Goal: Task Accomplishment & Management: Use online tool/utility

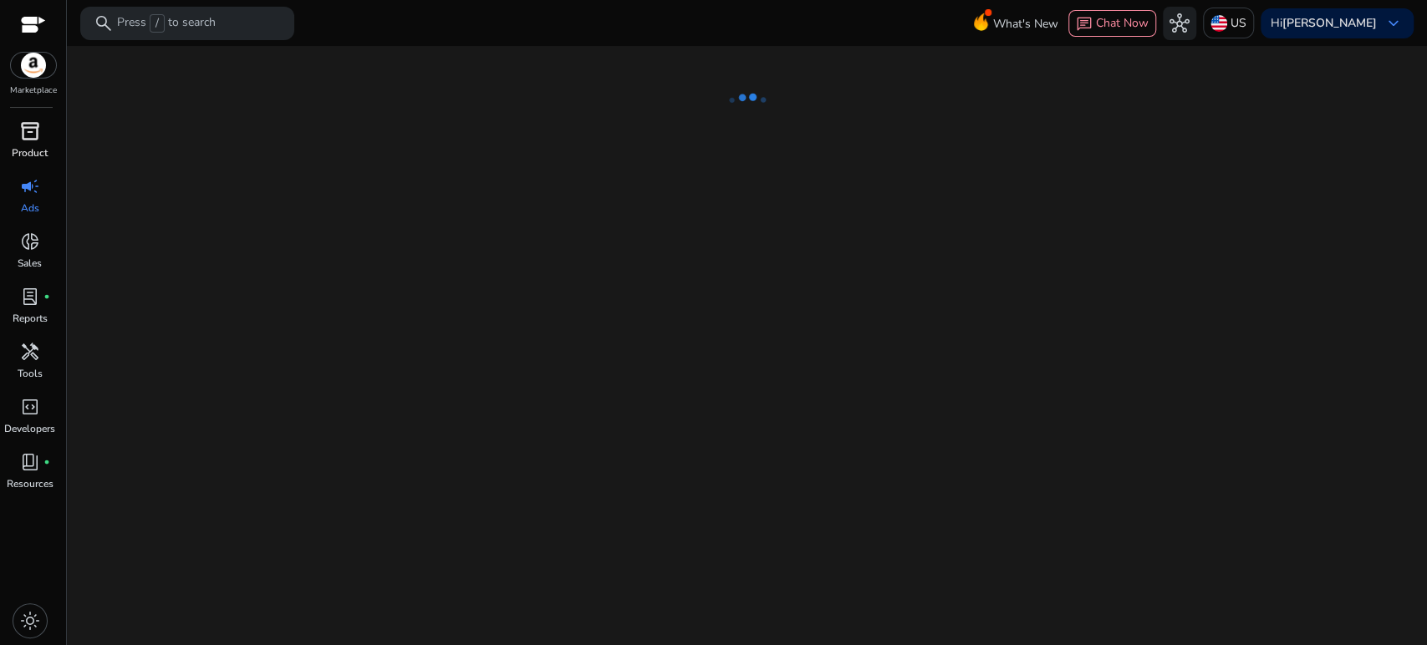
click at [11, 132] on div "inventory_2" at bounding box center [30, 131] width 47 height 27
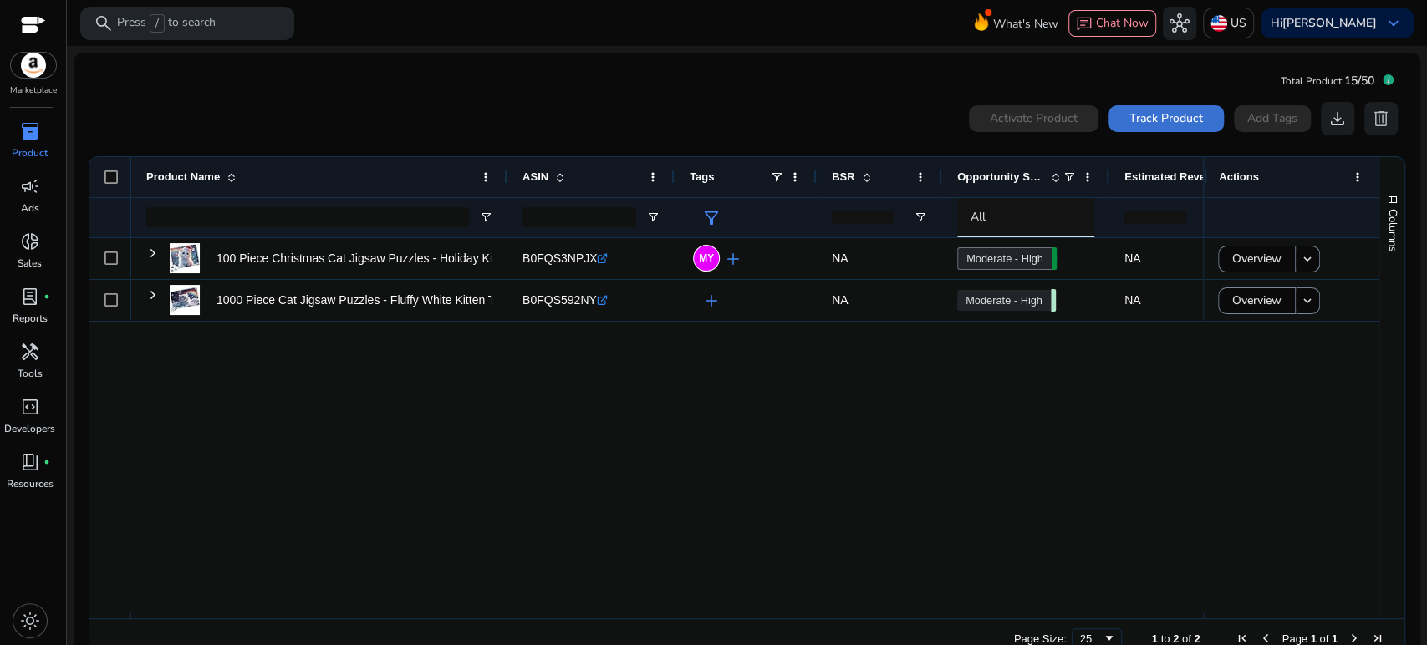
click at [1170, 127] on span at bounding box center [1165, 119] width 115 height 40
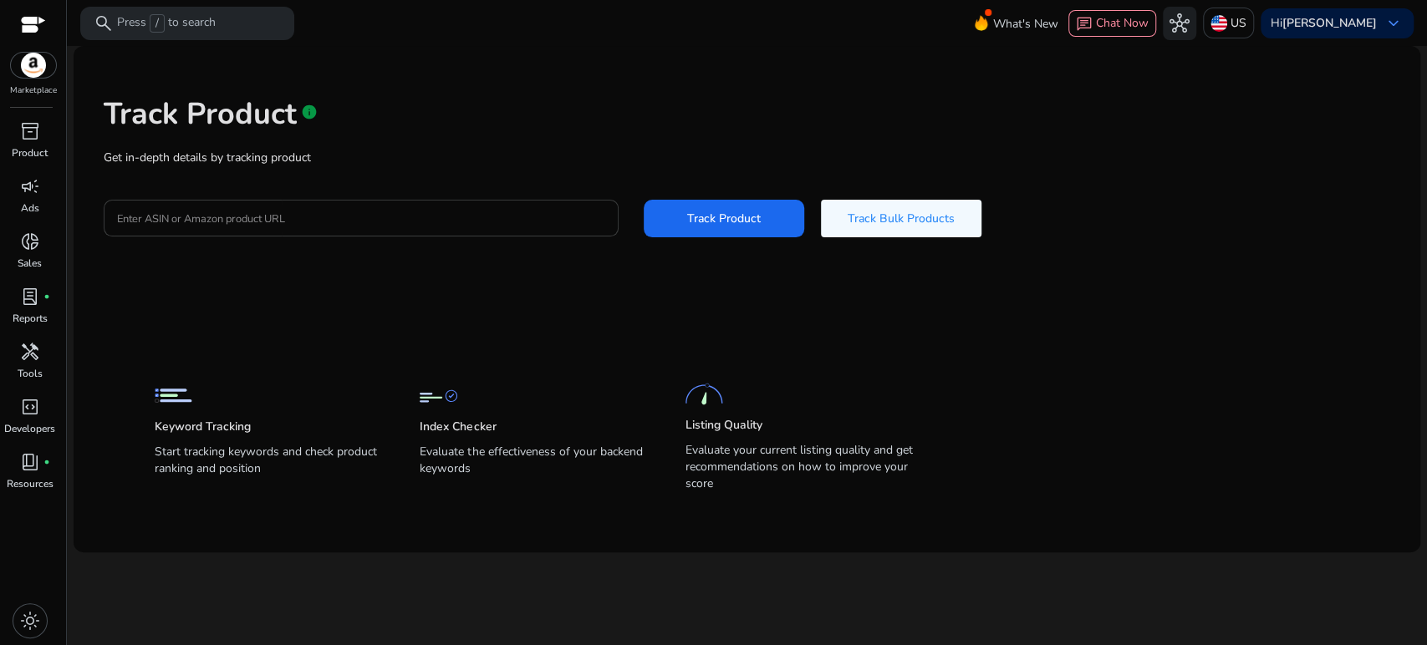
drag, startPoint x: 535, startPoint y: 203, endPoint x: 516, endPoint y: 215, distance: 22.5
click at [535, 203] on div at bounding box center [361, 218] width 488 height 37
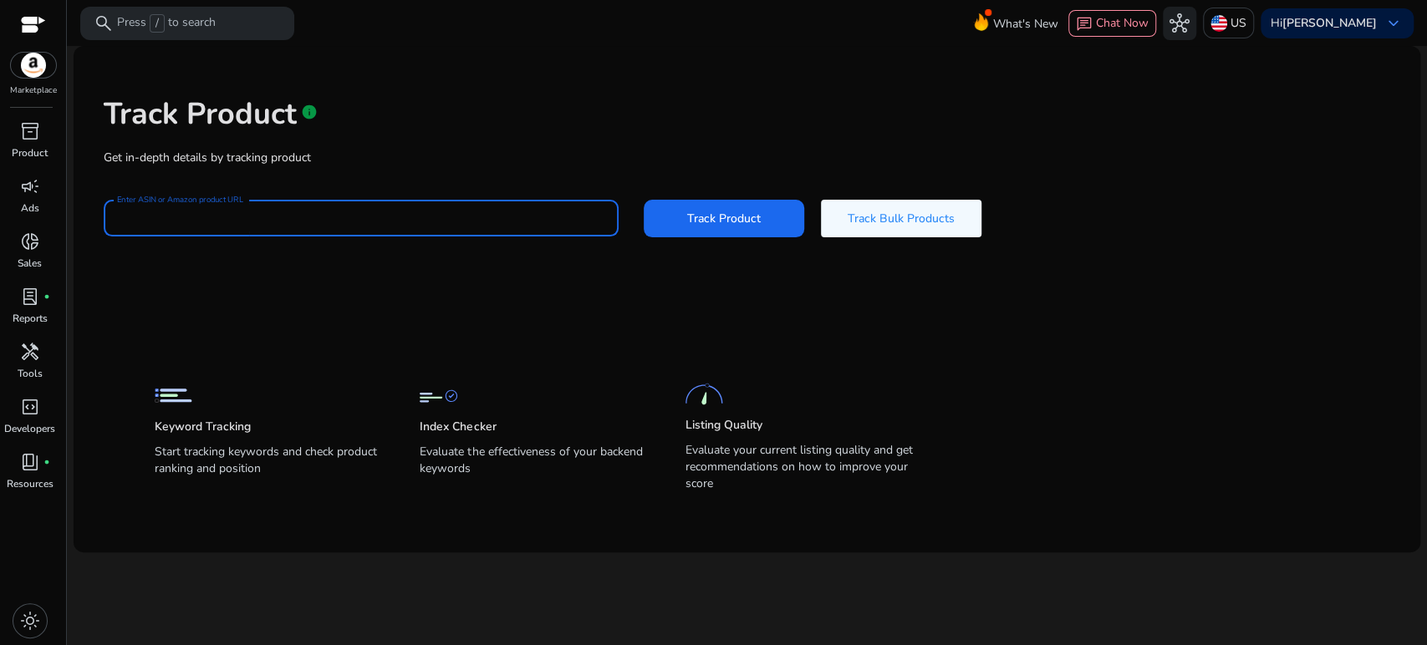
click at [516, 215] on input "Enter ASIN or Amazon product URL" at bounding box center [361, 218] width 488 height 18
paste input "**********"
type input "**********"
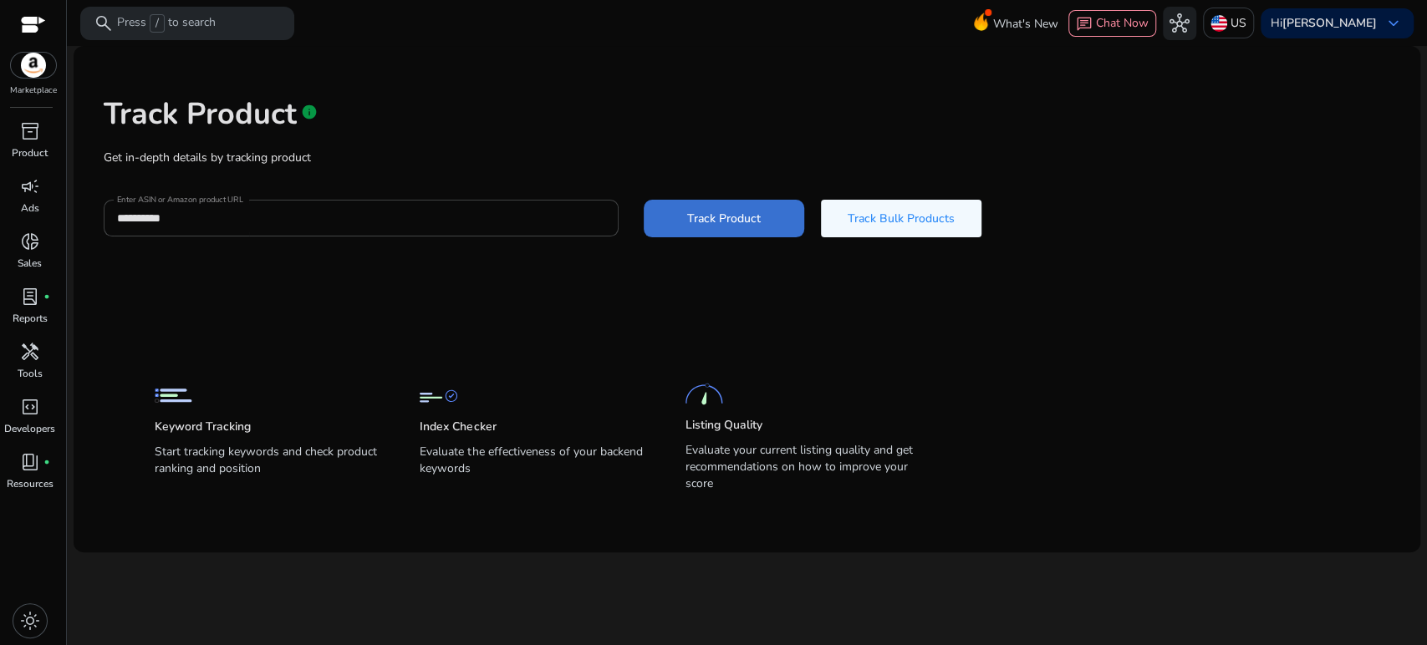
click at [723, 225] on span "Track Product" at bounding box center [724, 219] width 74 height 18
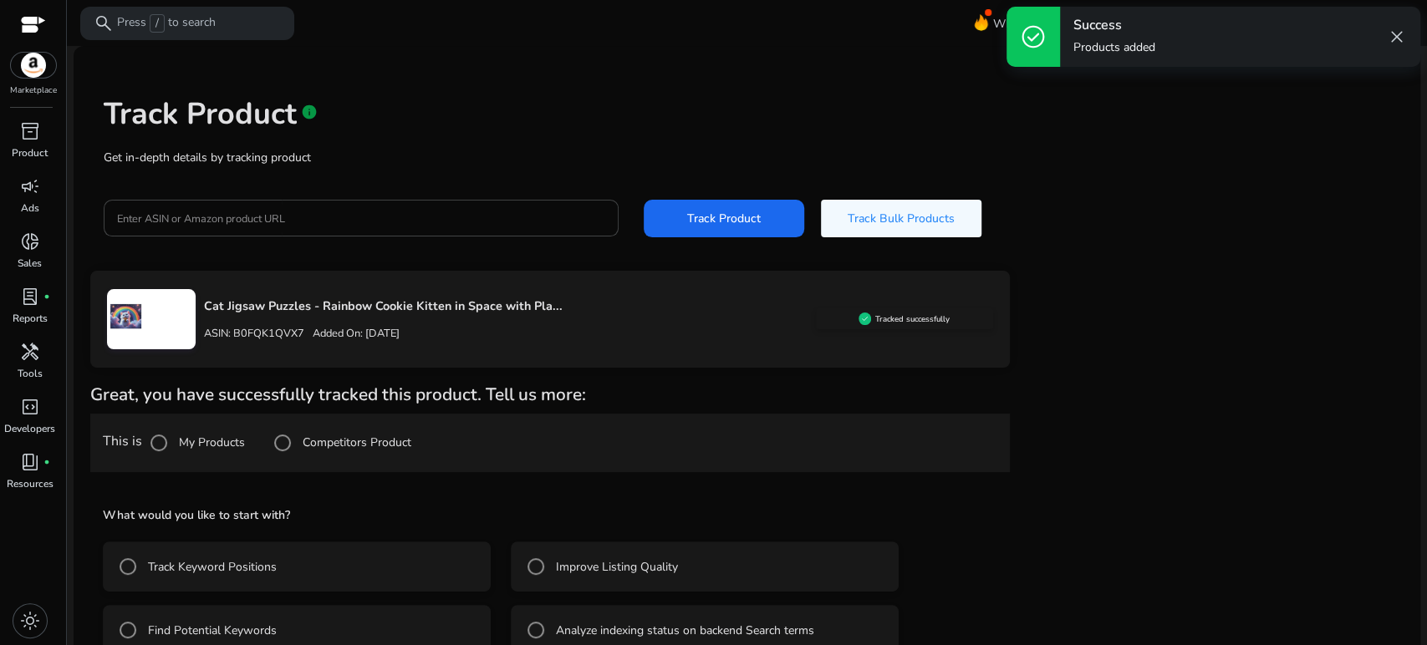
click at [620, 562] on label "Improve Listing Quality" at bounding box center [614, 567] width 125 height 18
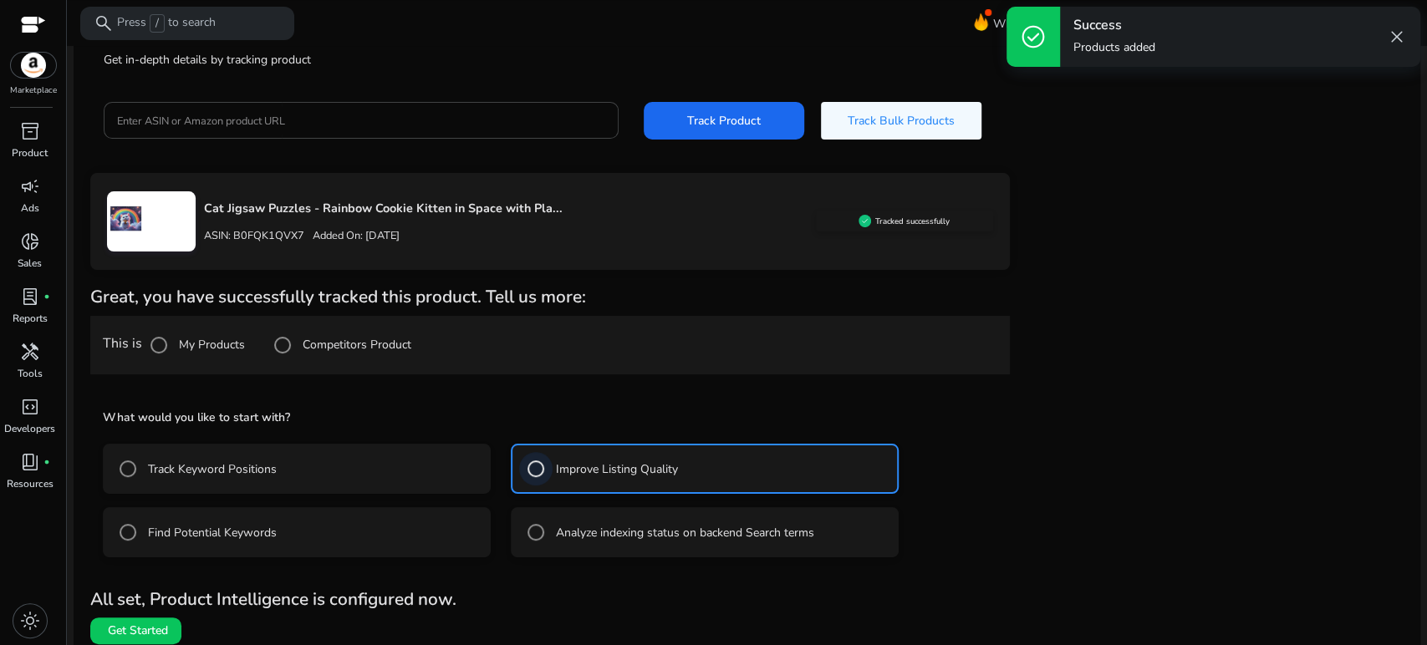
scroll to position [108, 0]
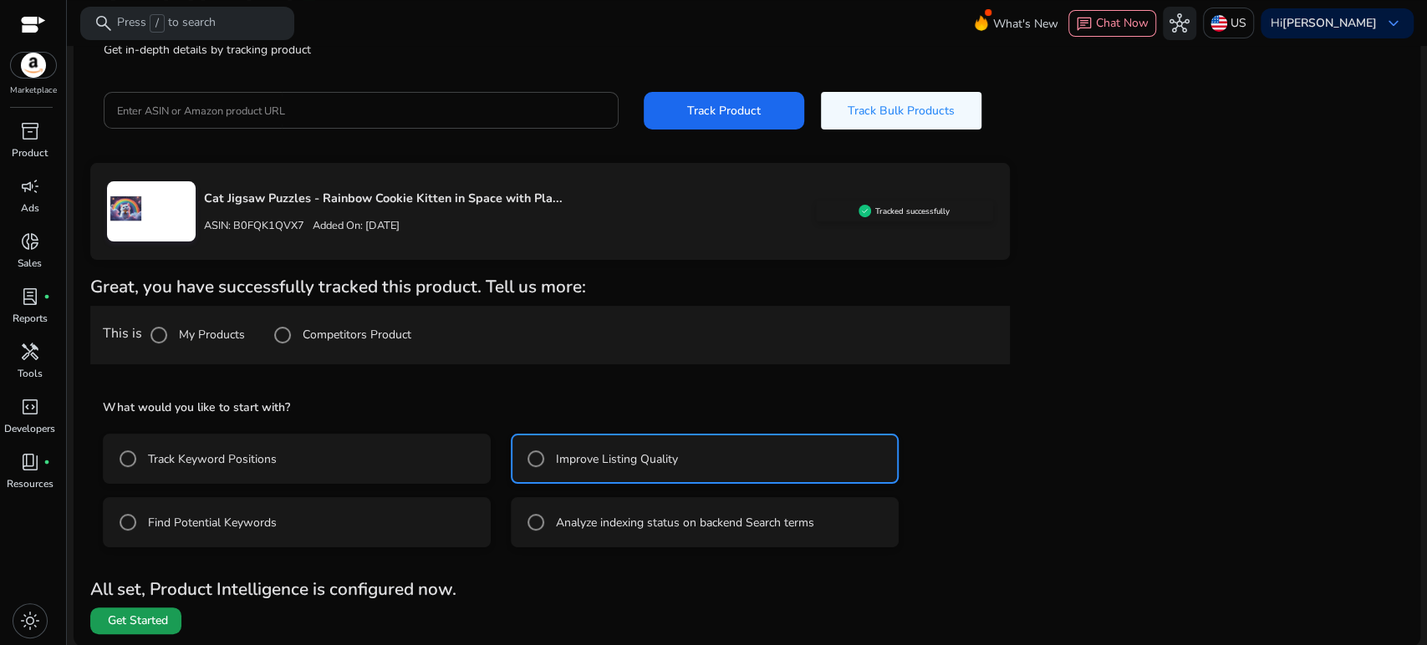
click at [137, 621] on span "Get Started" at bounding box center [138, 621] width 60 height 17
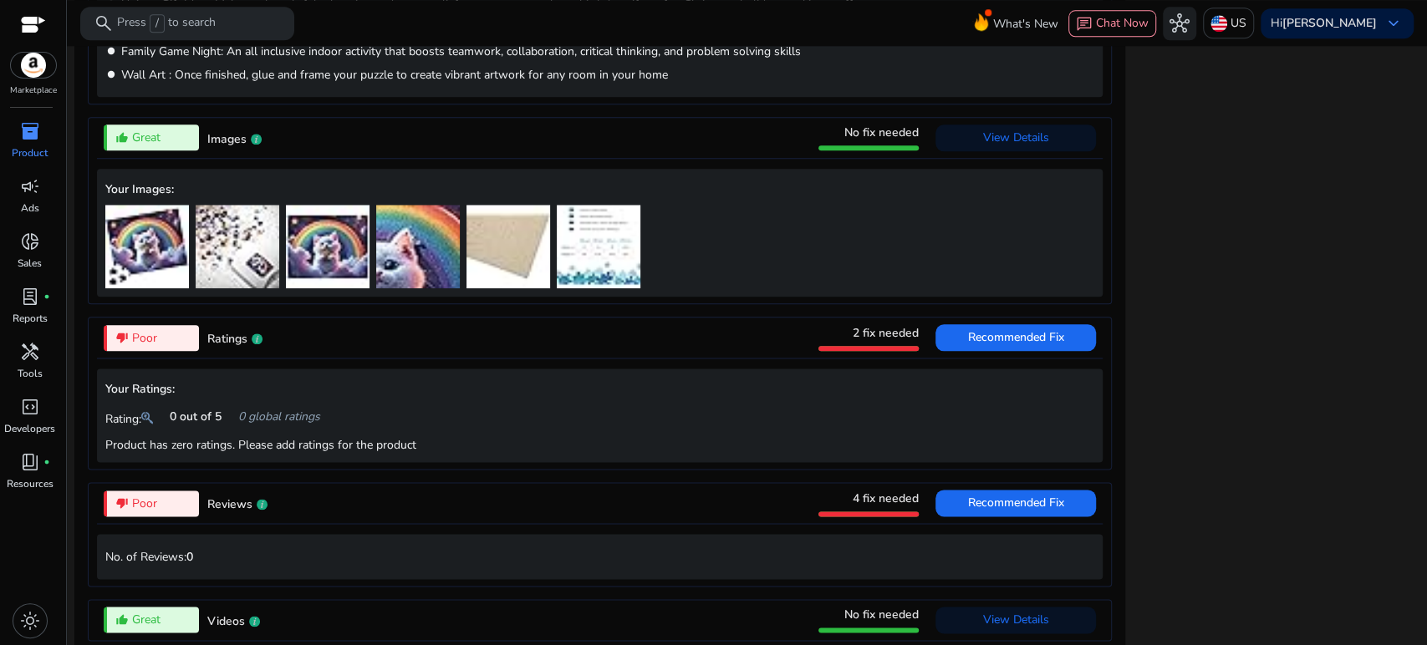
scroll to position [1625, 0]
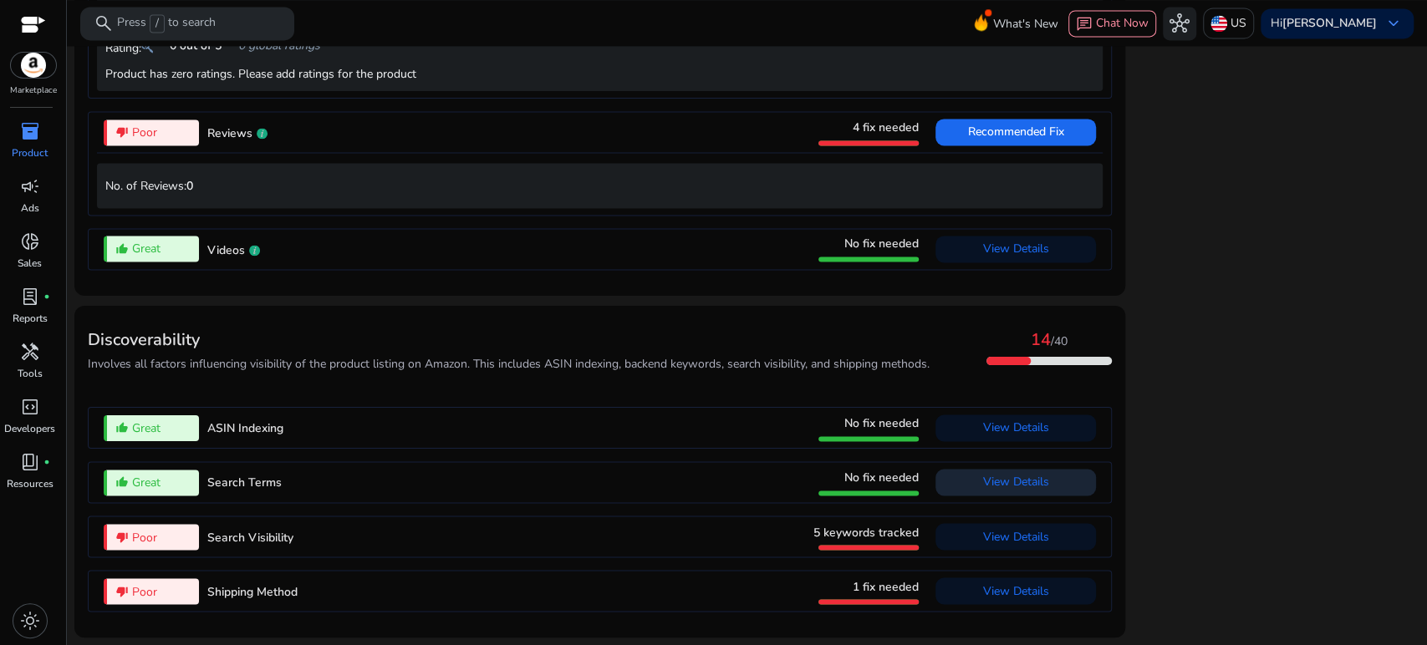
click at [996, 482] on span "View Details" at bounding box center [1016, 482] width 66 height 16
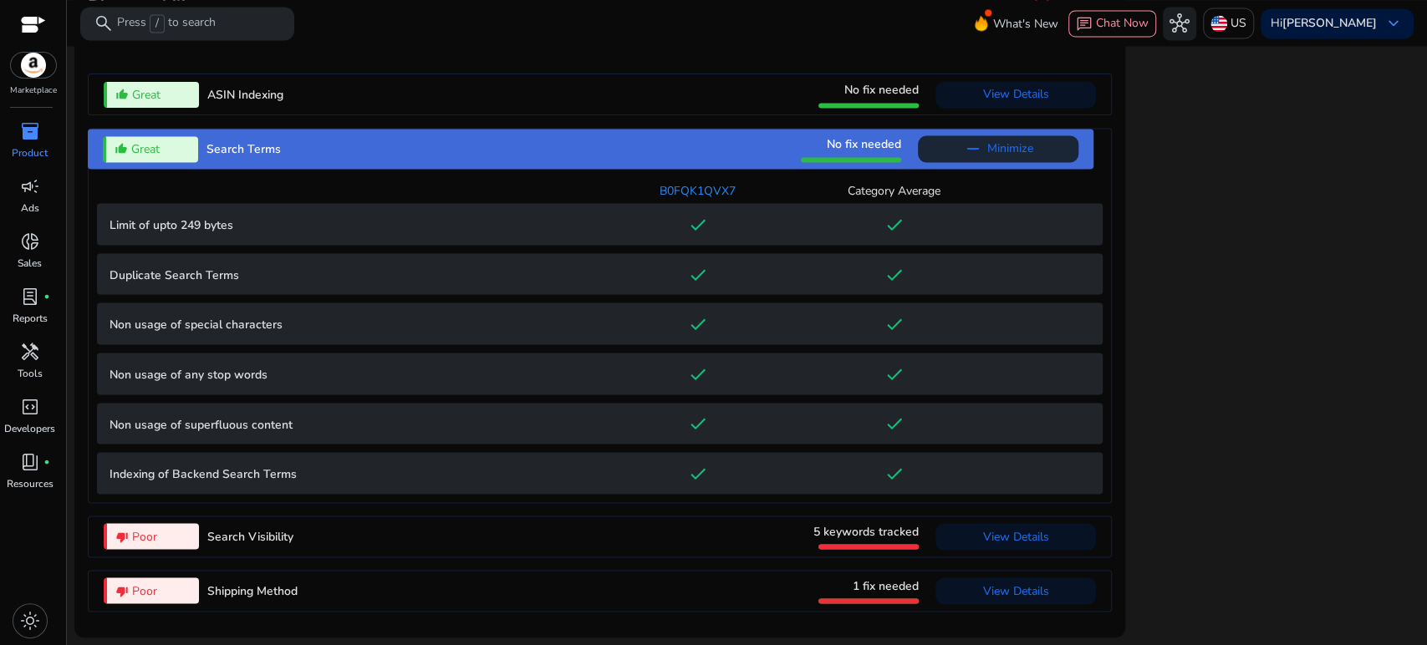
scroll to position [1866, 0]
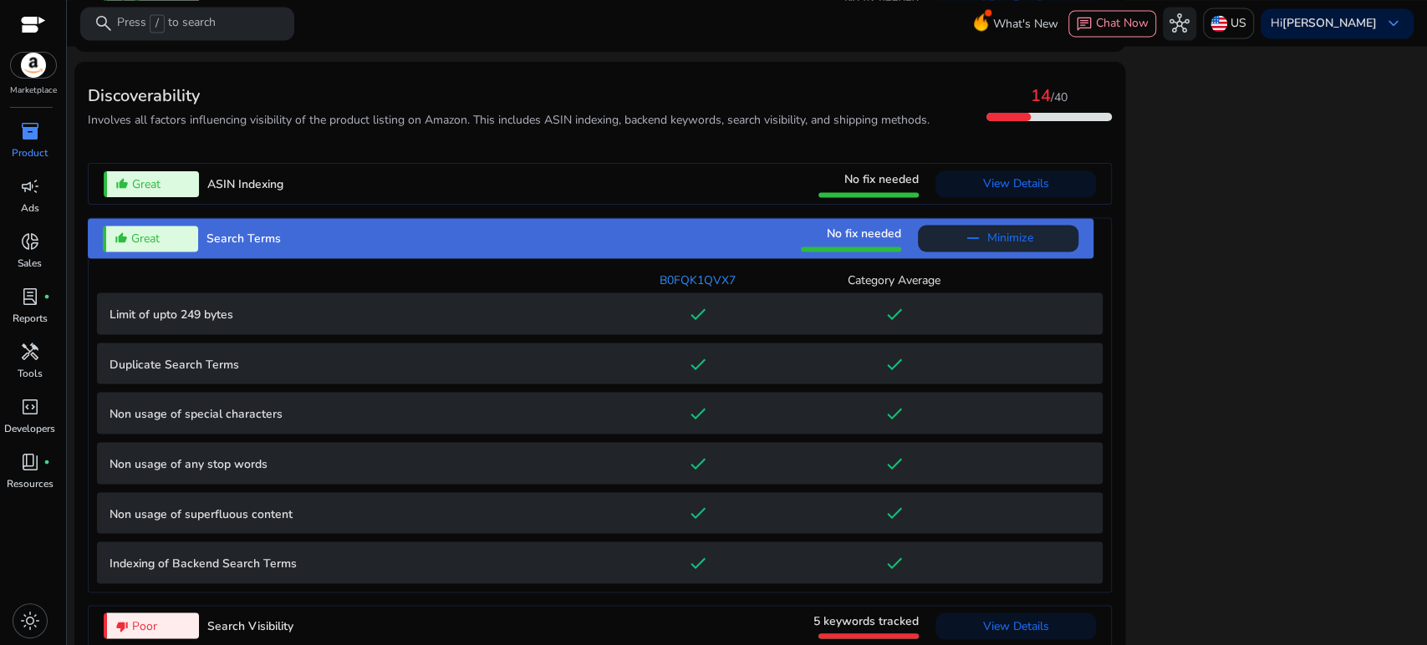
click at [258, 317] on p "Limit of upto 249 bytes" at bounding box center [354, 314] width 491 height 18
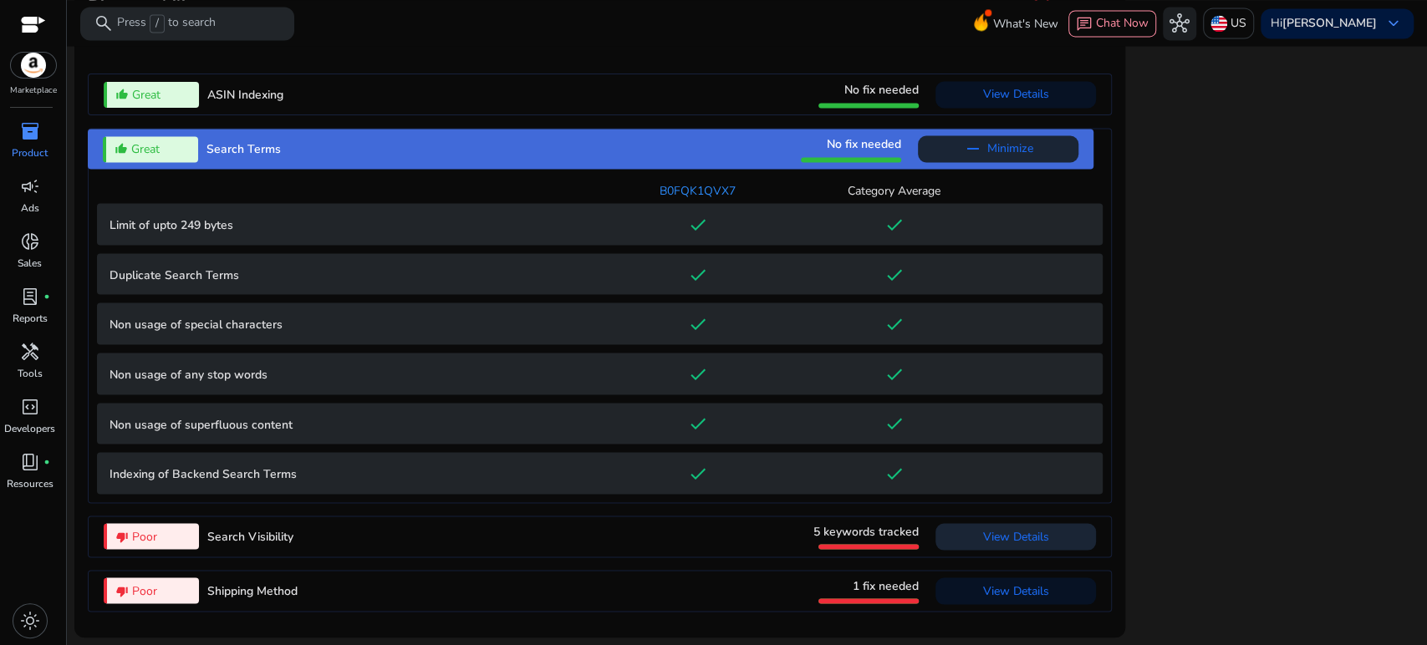
click at [995, 537] on span "View Details" at bounding box center [1016, 536] width 66 height 16
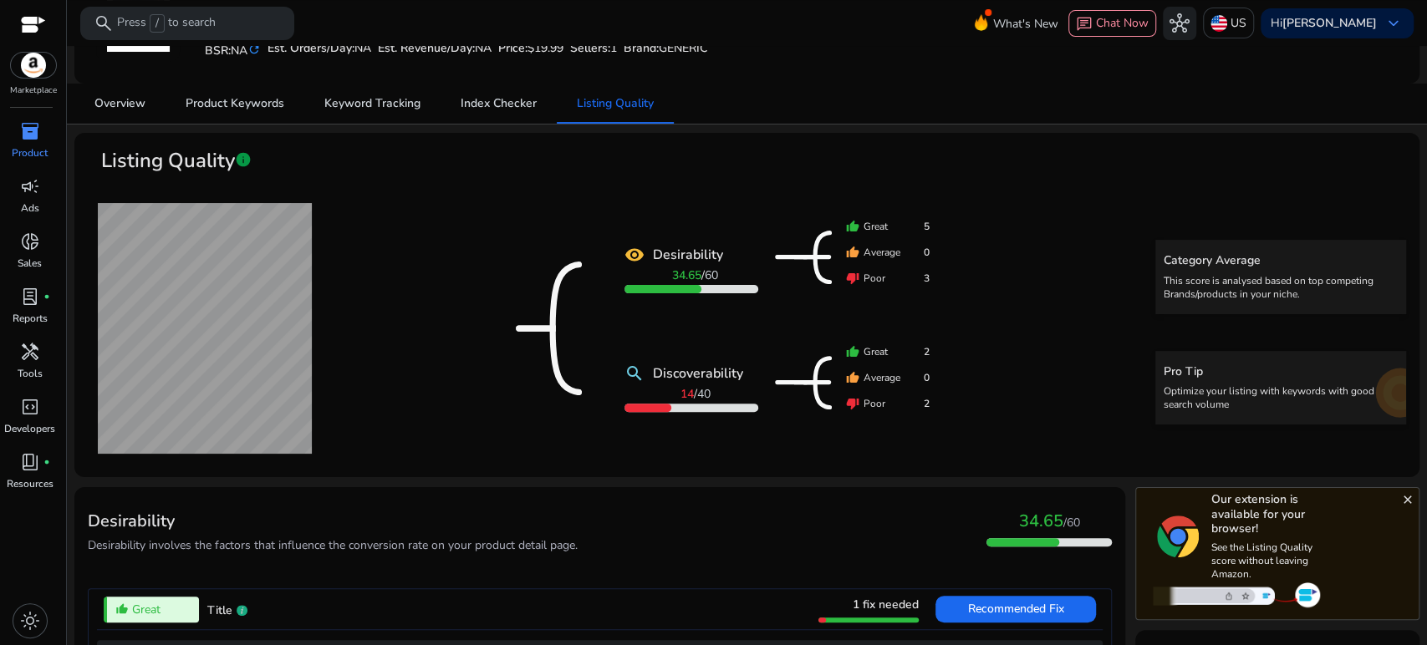
scroll to position [0, 0]
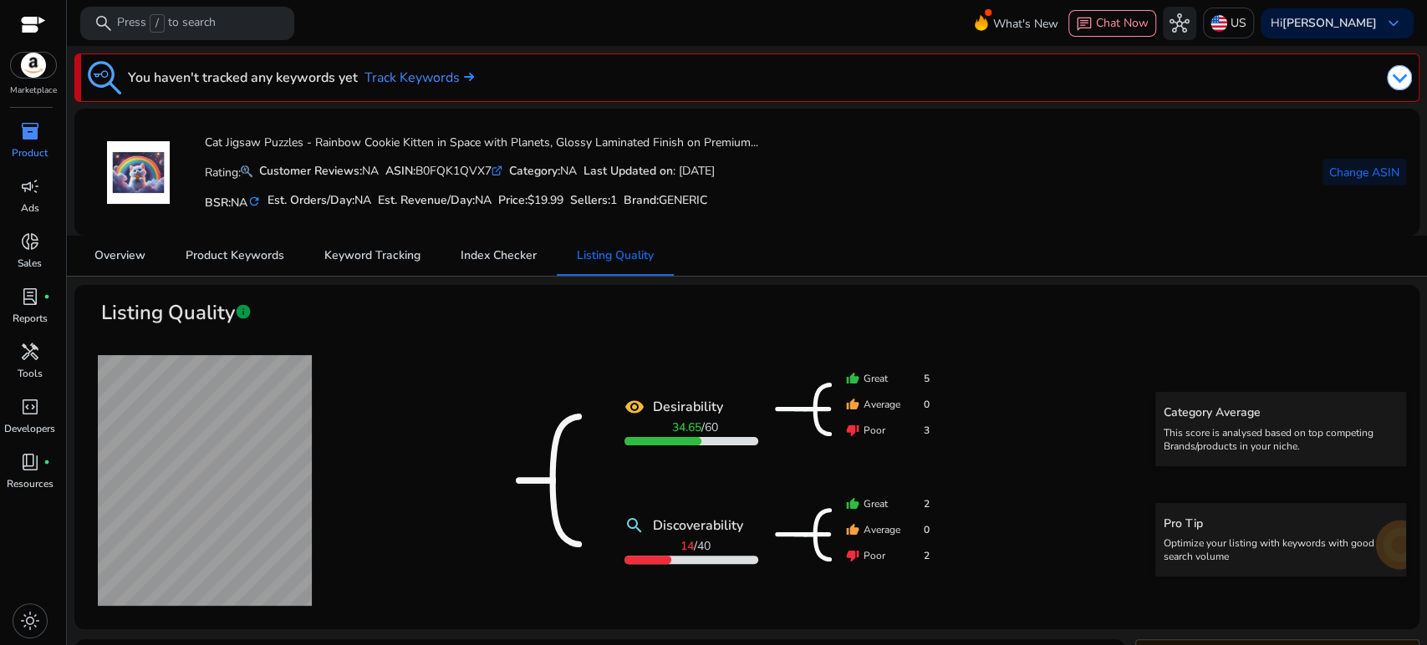
click at [32, 129] on span "inventory_2" at bounding box center [30, 131] width 20 height 20
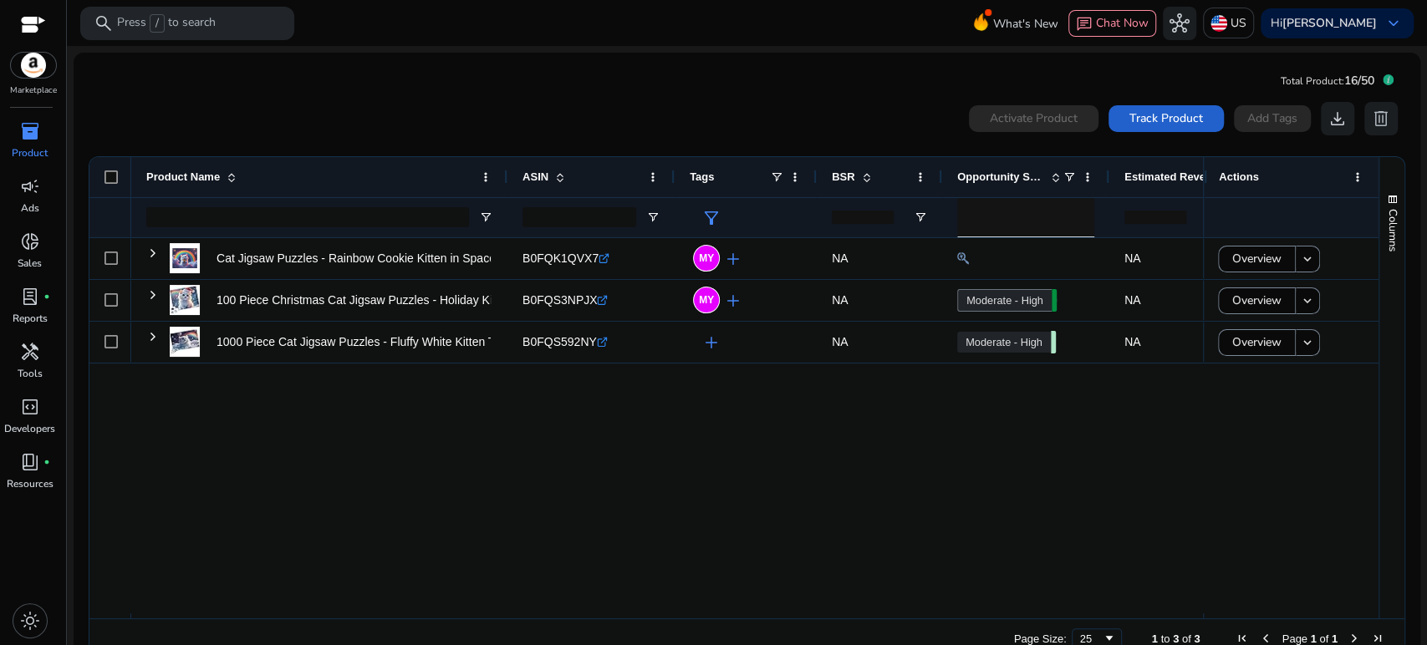
click at [1149, 115] on span "Track Product" at bounding box center [1166, 118] width 74 height 18
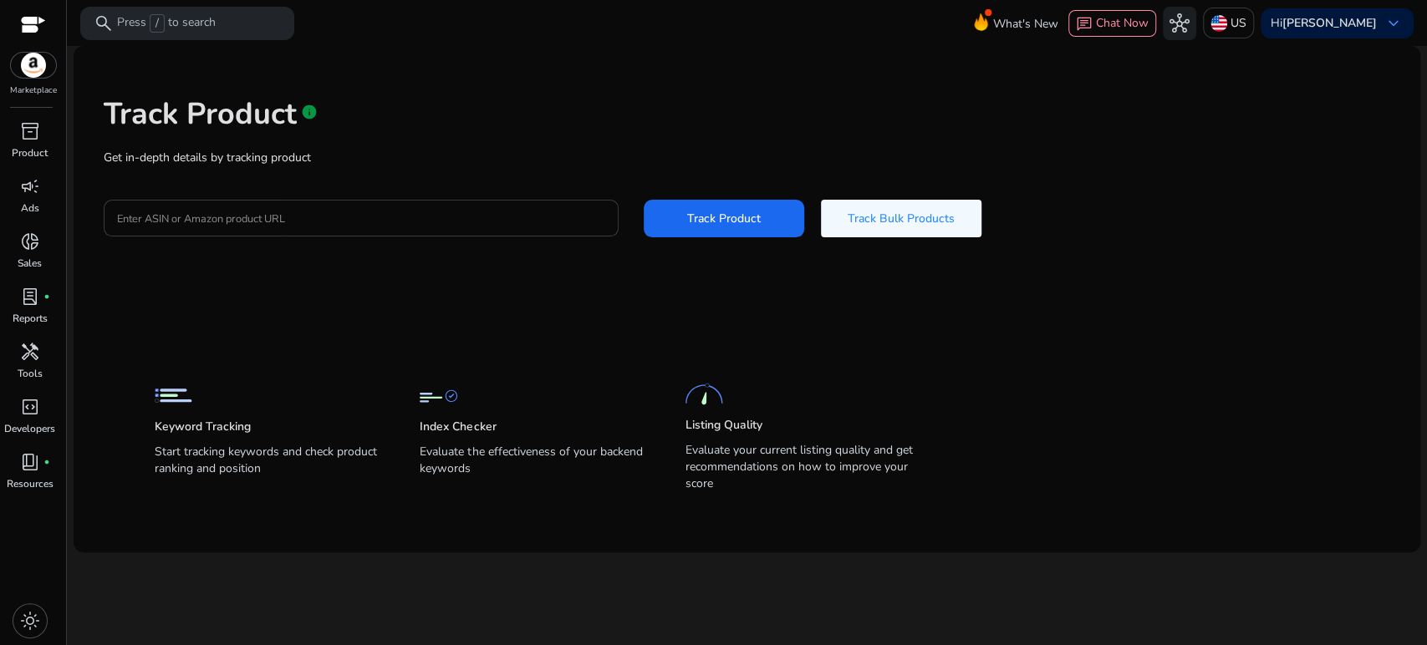
click at [488, 230] on div at bounding box center [361, 218] width 488 height 37
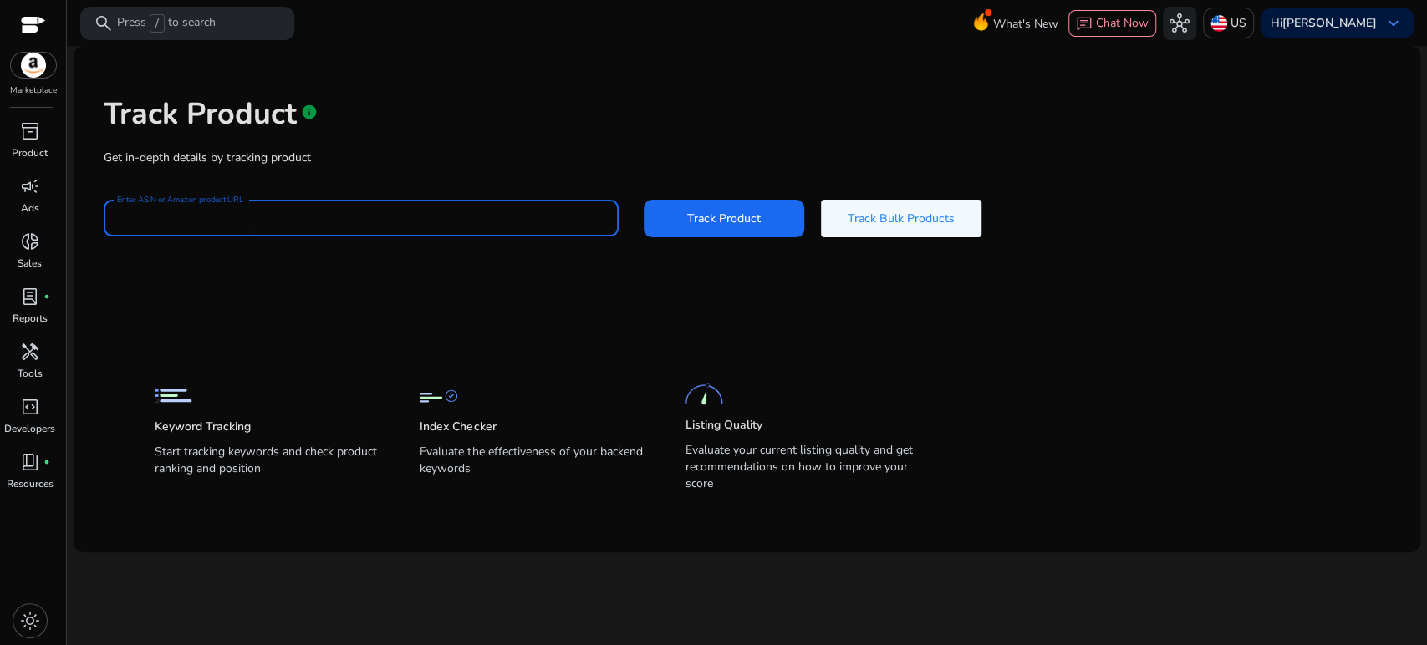
paste input "**********"
type input "**********"
click at [759, 213] on span "Track Product" at bounding box center [724, 219] width 74 height 18
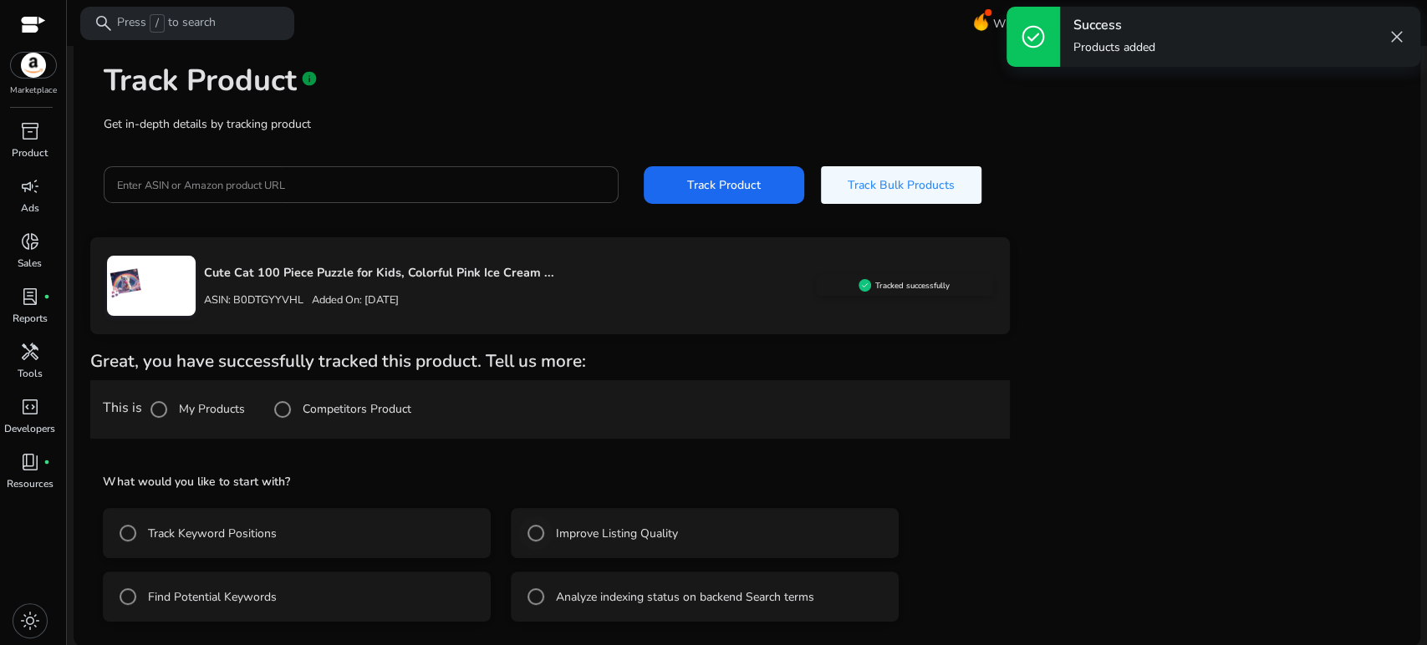
click at [569, 538] on label "Improve Listing Quality" at bounding box center [614, 534] width 125 height 18
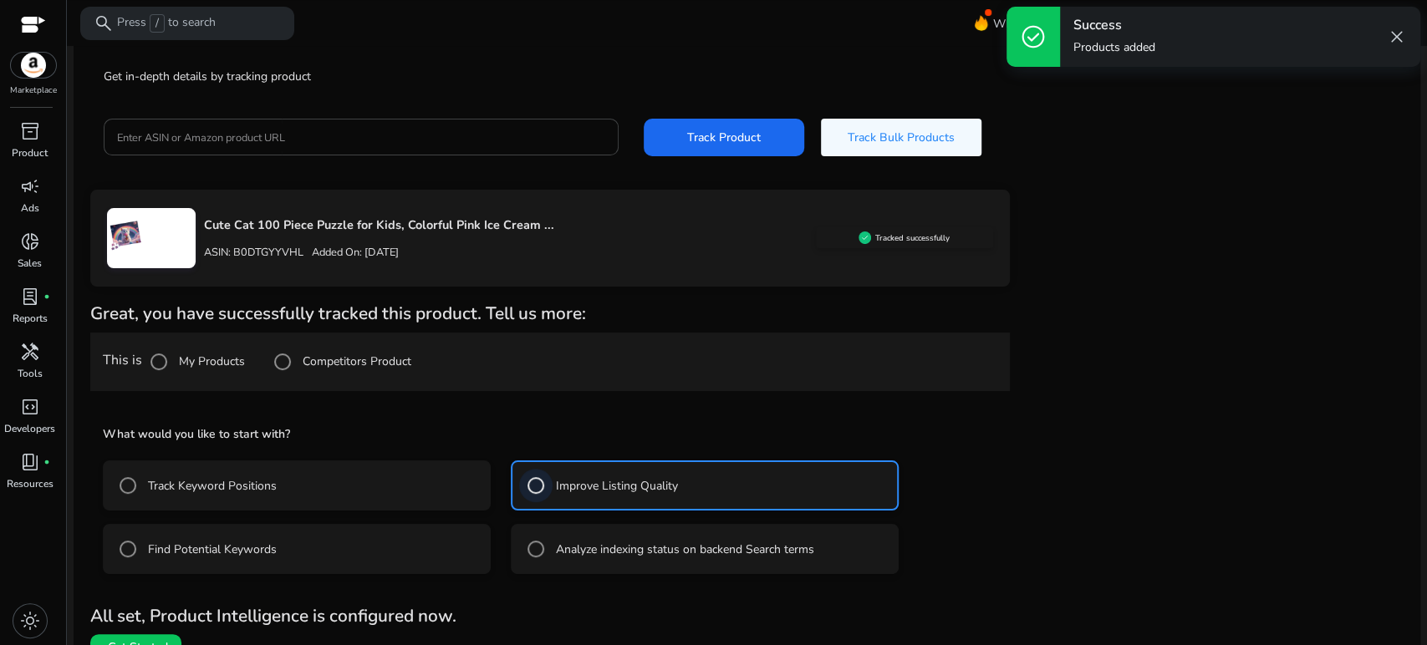
scroll to position [108, 0]
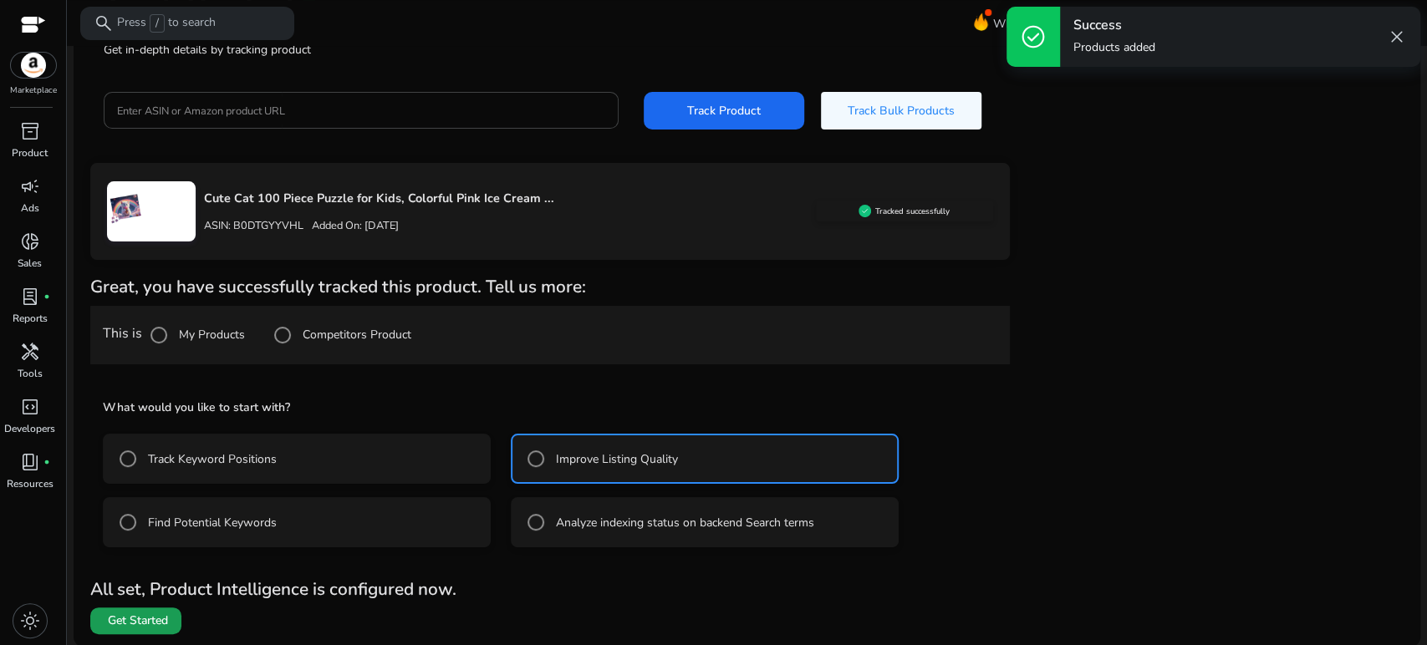
click at [160, 622] on span "Get Started" at bounding box center [138, 621] width 60 height 17
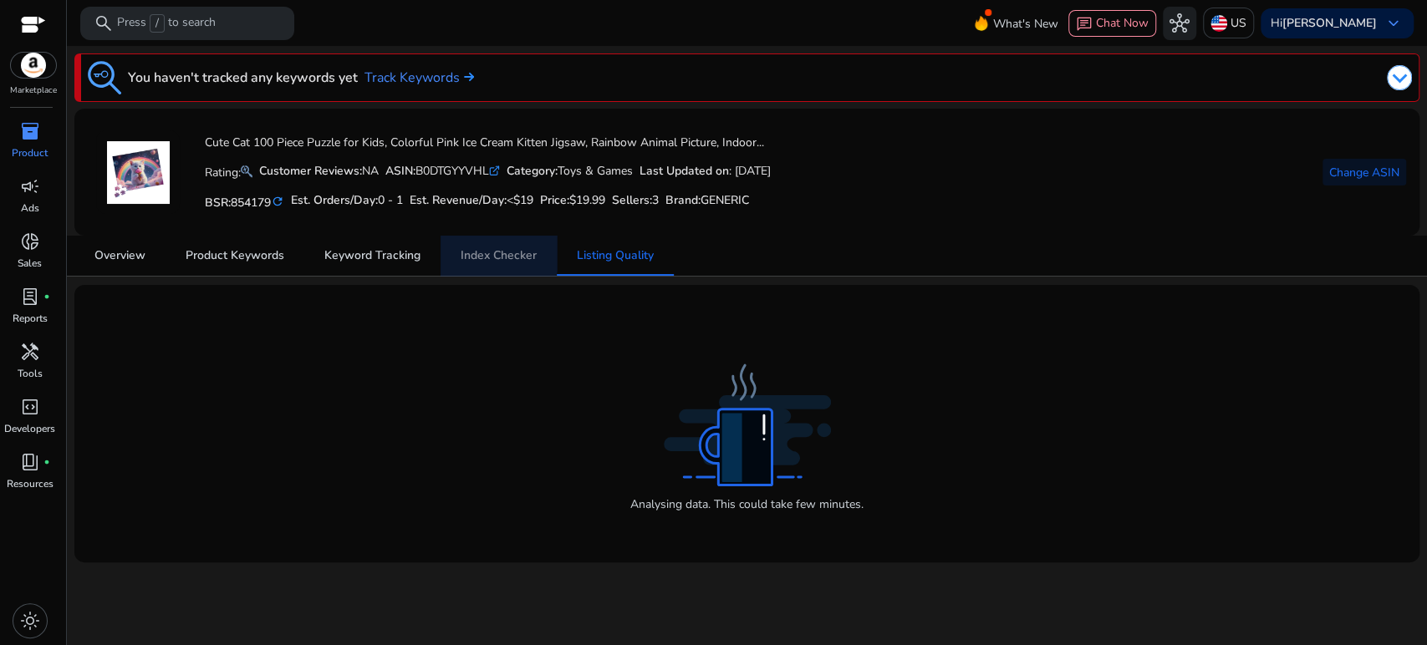
click at [489, 252] on span "Index Checker" at bounding box center [499, 256] width 76 height 12
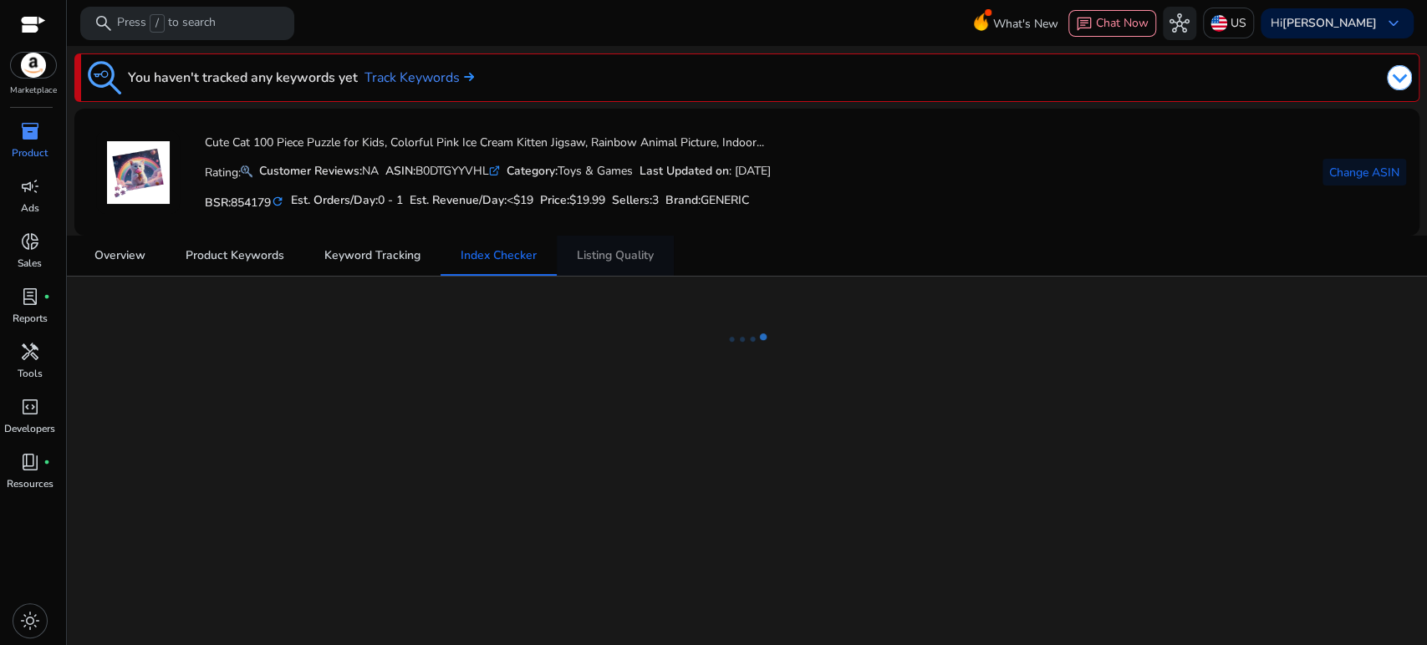
click at [588, 259] on span "Listing Quality" at bounding box center [615, 256] width 77 height 12
